Goal: Information Seeking & Learning: Learn about a topic

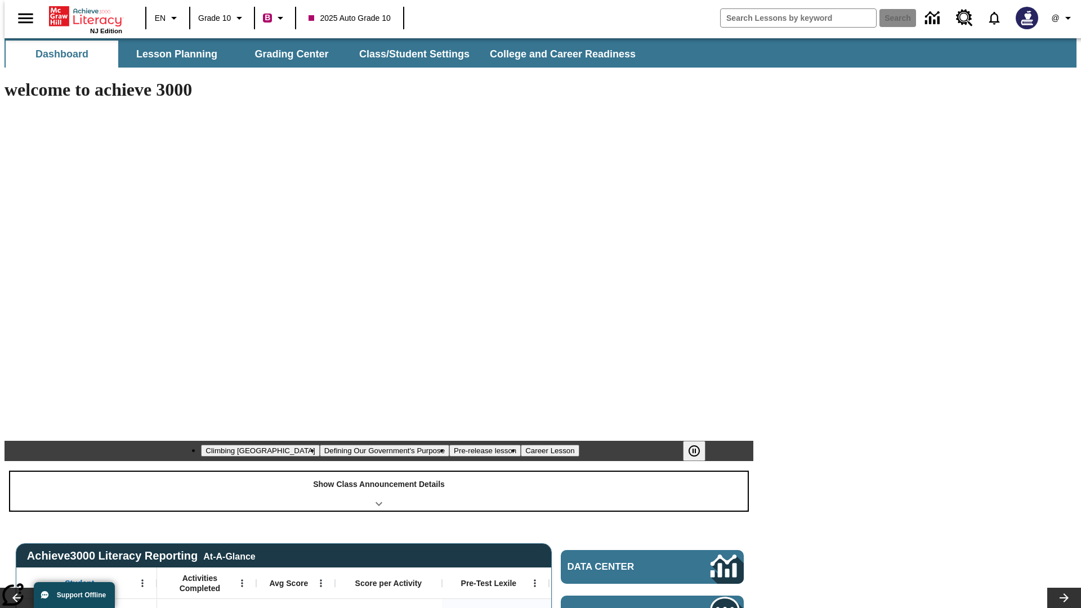
click at [379, 472] on div "Show Class Announcement Details" at bounding box center [378, 491] width 737 height 39
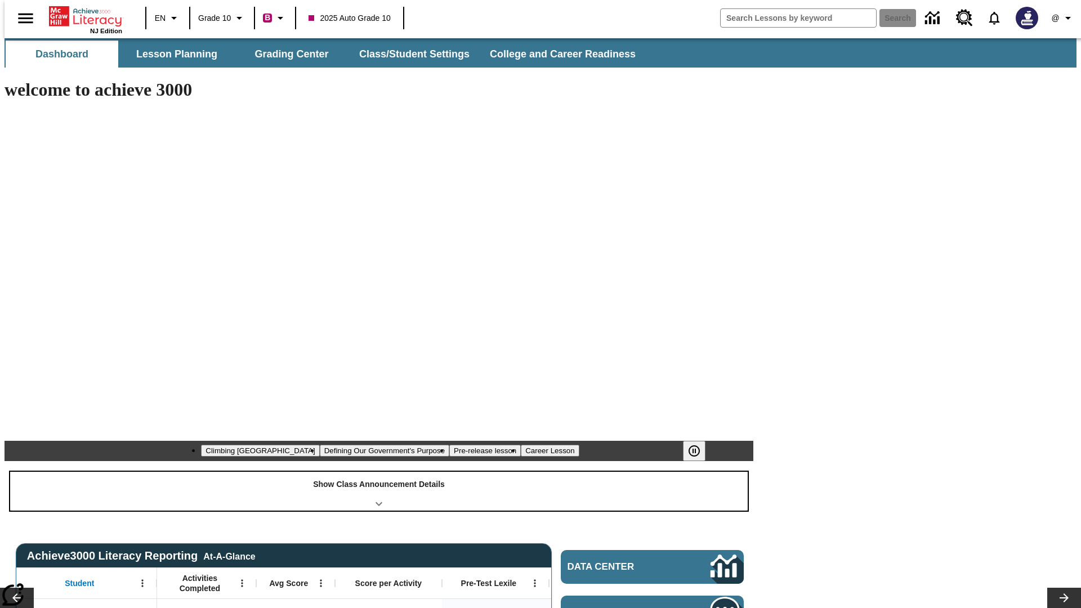
click at [379, 472] on div "Show Class Announcement Details" at bounding box center [378, 491] width 737 height 39
